Goal: Find specific page/section: Find specific page/section

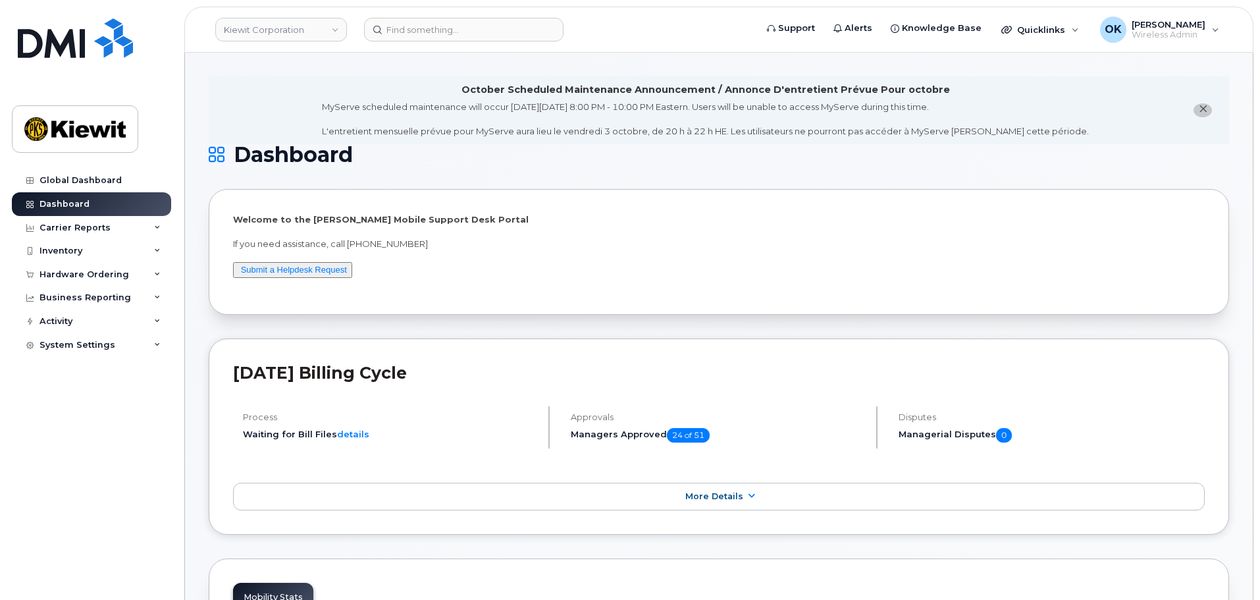
click at [451, 44] on header "[PERSON_NAME] Corporation Support Alerts Knowledge Base Quicklinks Suspend / Ca…" at bounding box center [718, 30] width 1069 height 46
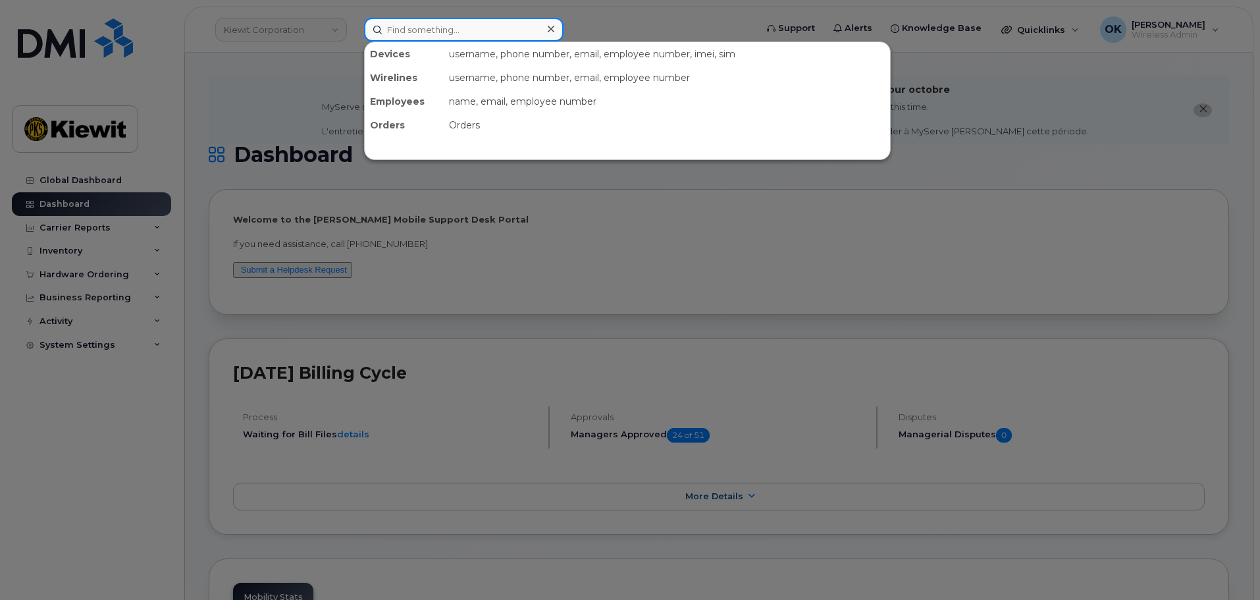
click at [443, 32] on input at bounding box center [463, 30] width 199 height 24
paste input "00555157"
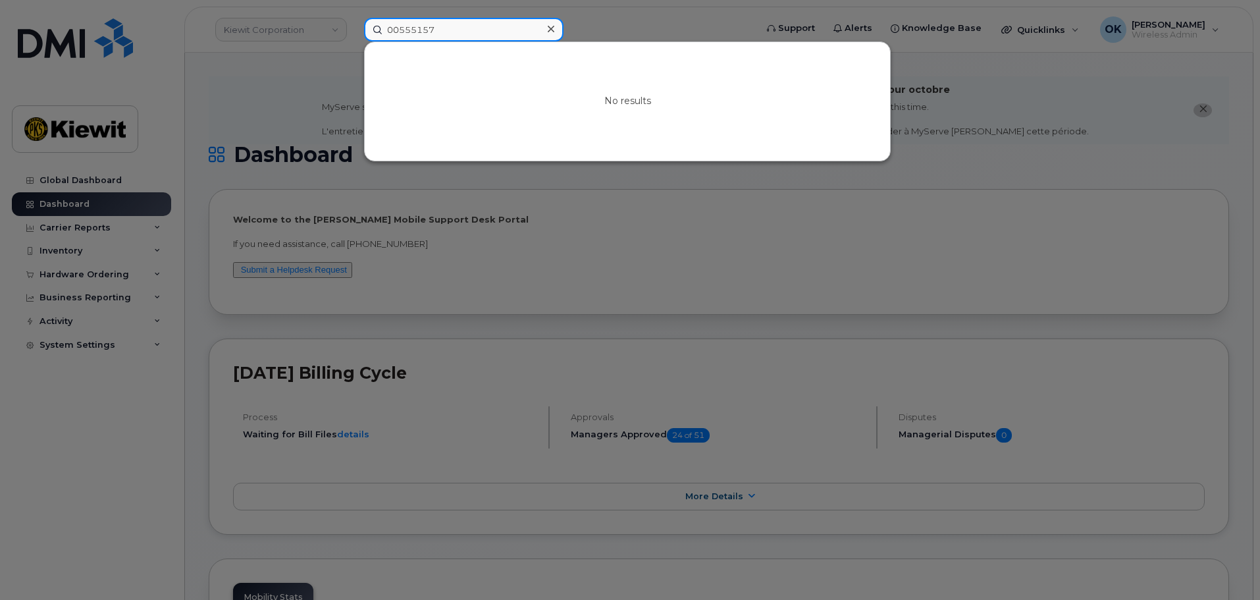
click at [398, 33] on input "00555157" at bounding box center [463, 30] width 199 height 24
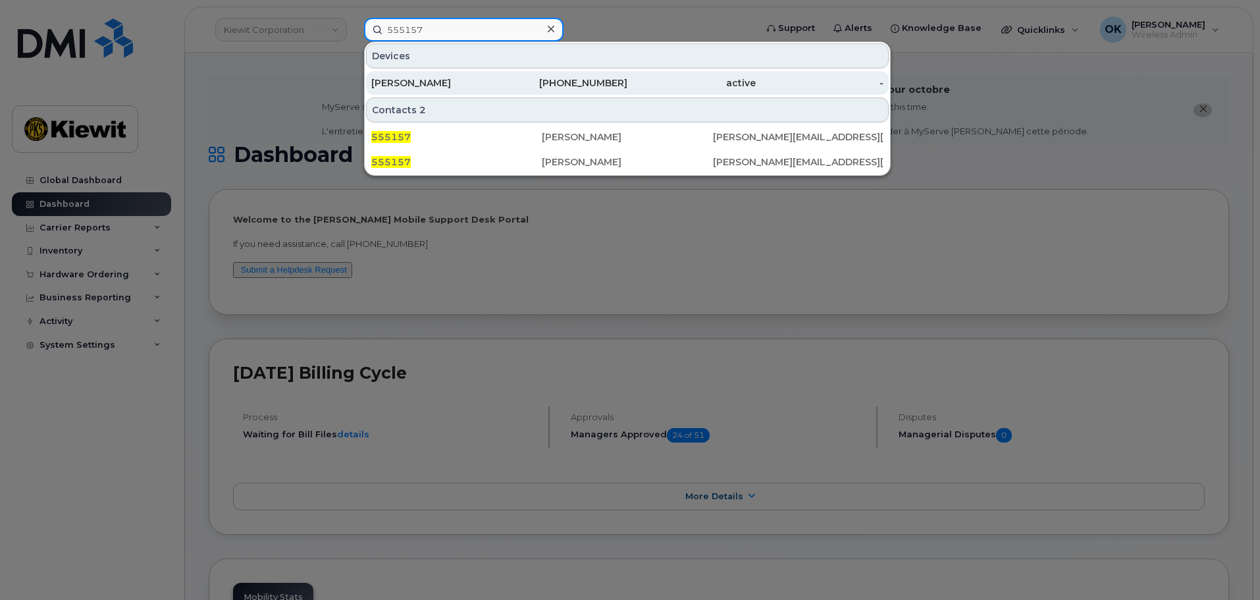
type input "555157"
click at [603, 85] on div "817-876-3586" at bounding box center [564, 82] width 128 height 13
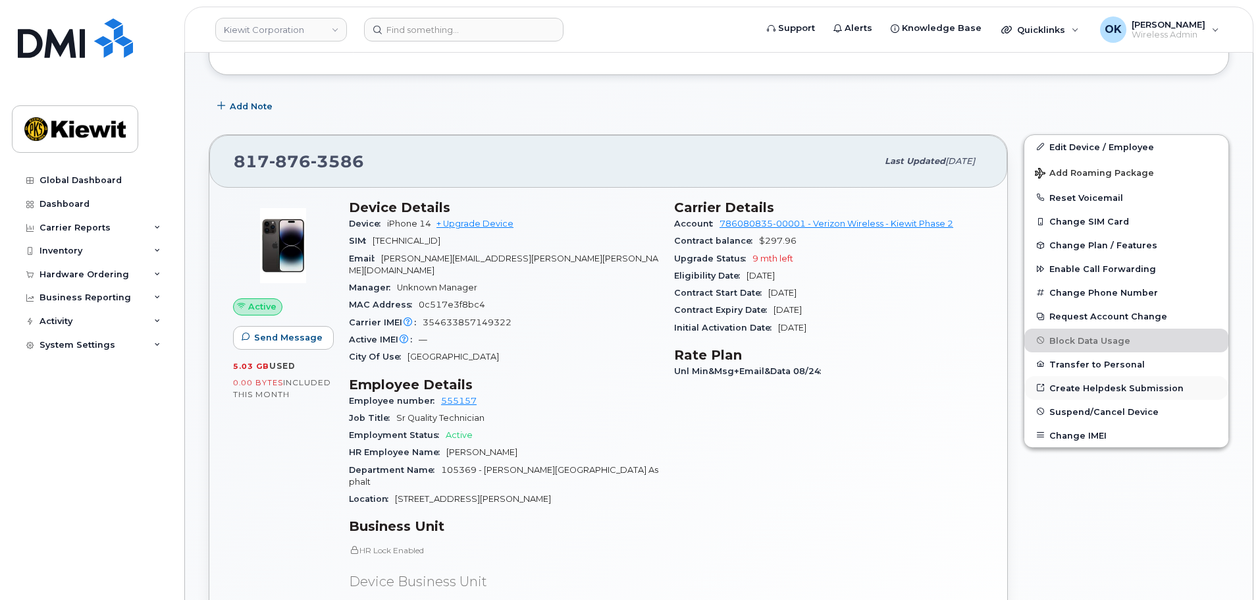
scroll to position [252, 0]
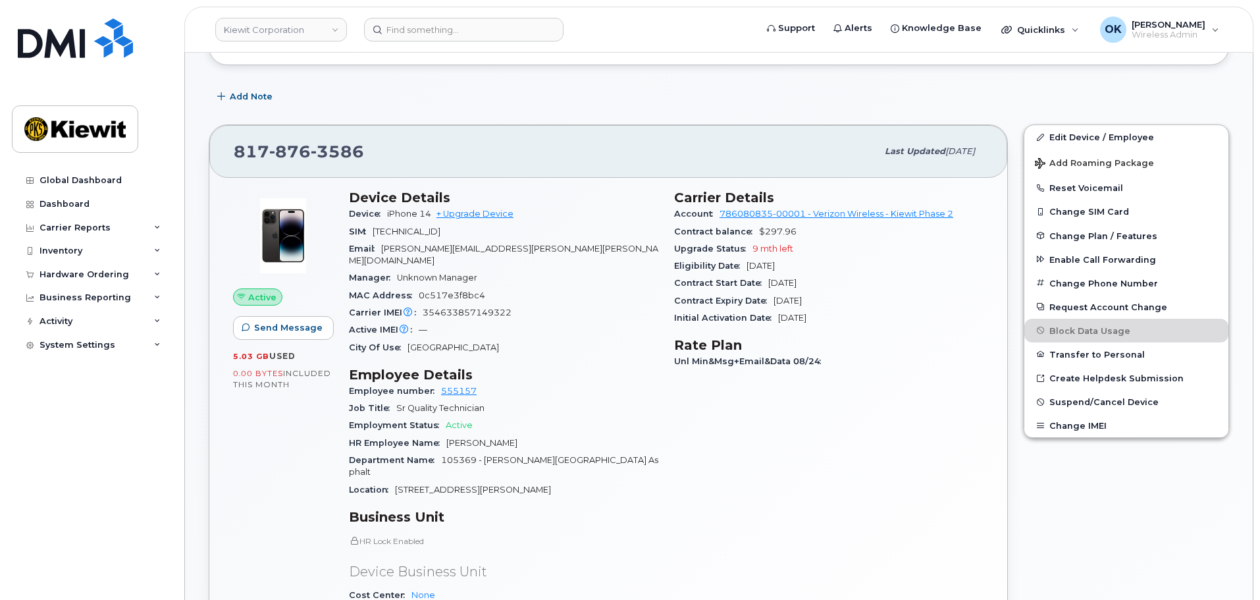
click at [527, 306] on div "Carrier IMEI Carrier IMEI is reported during the last billing cycle or change o…" at bounding box center [503, 312] width 309 height 17
drag, startPoint x: 432, startPoint y: 211, endPoint x: 381, endPoint y: 217, distance: 51.7
click at [381, 217] on div "Device iPhone 14 + Upgrade Device" at bounding box center [503, 213] width 309 height 17
copy span "iPhone 14"
